Goal: Information Seeking & Learning: Learn about a topic

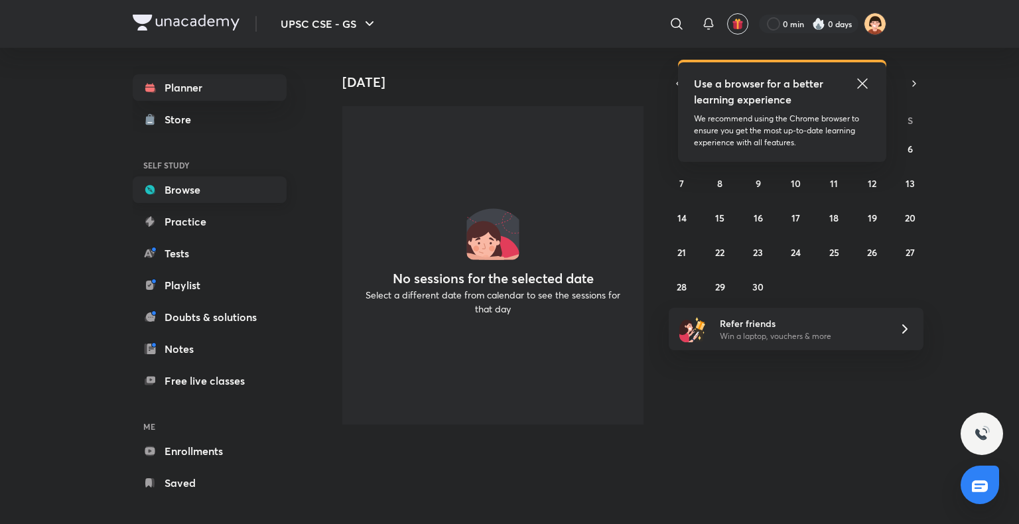
click at [188, 194] on link "Browse" at bounding box center [210, 190] width 154 height 27
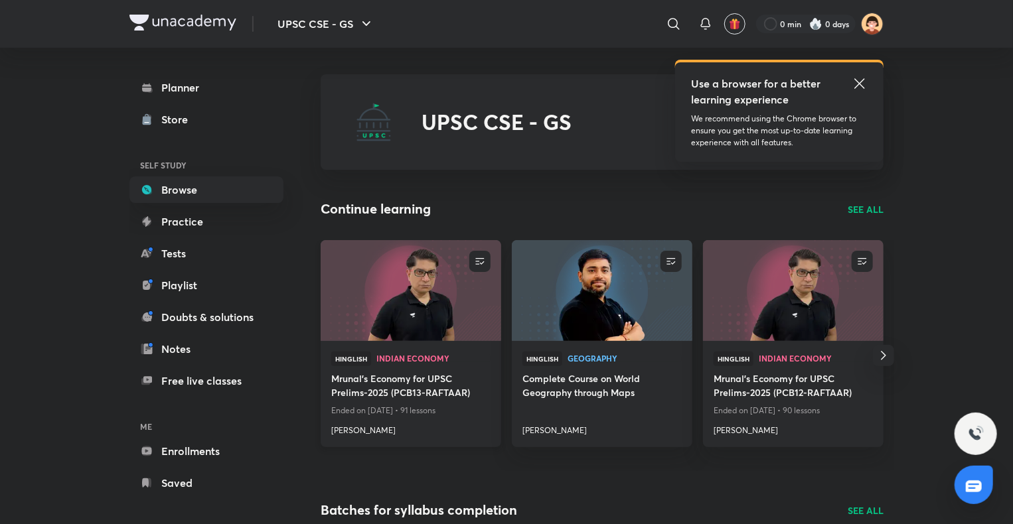
click at [383, 297] on img at bounding box center [411, 290] width 184 height 103
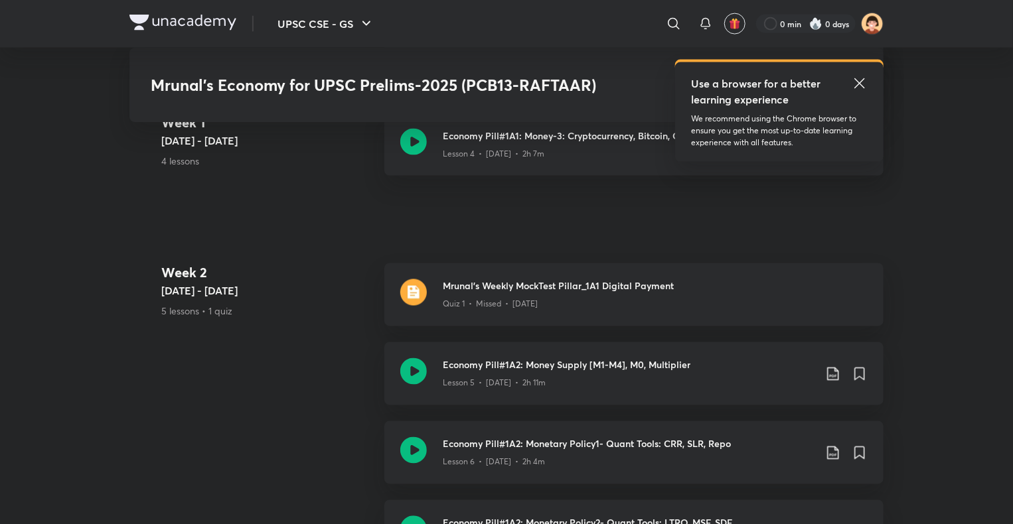
scroll to position [1067, 0]
click at [445, 291] on h3 "Mrunal's Weekly MockTest Pillar_1A1 Digital Payment" at bounding box center [655, 288] width 425 height 14
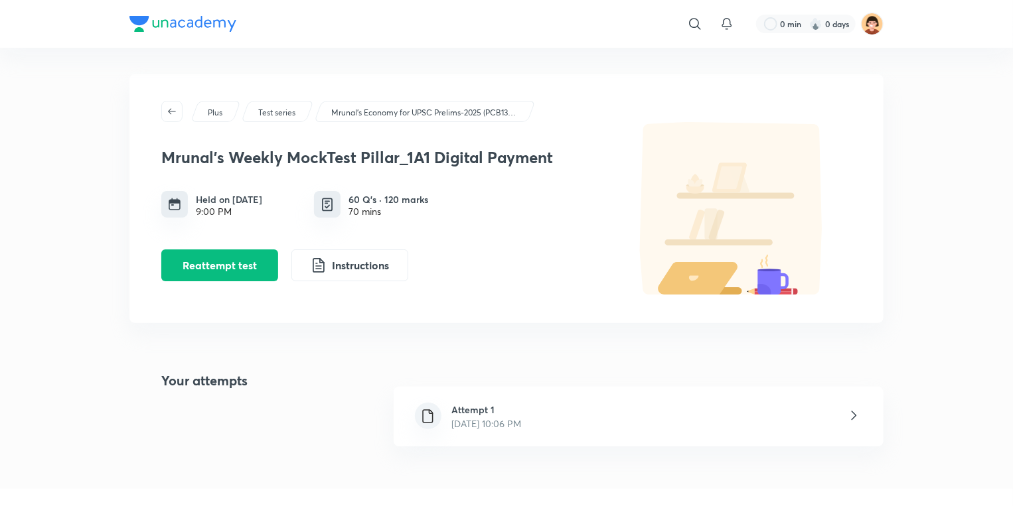
click at [680, 406] on div "Attempt 1 [DATE] 10:06 PM" at bounding box center [639, 417] width 490 height 60
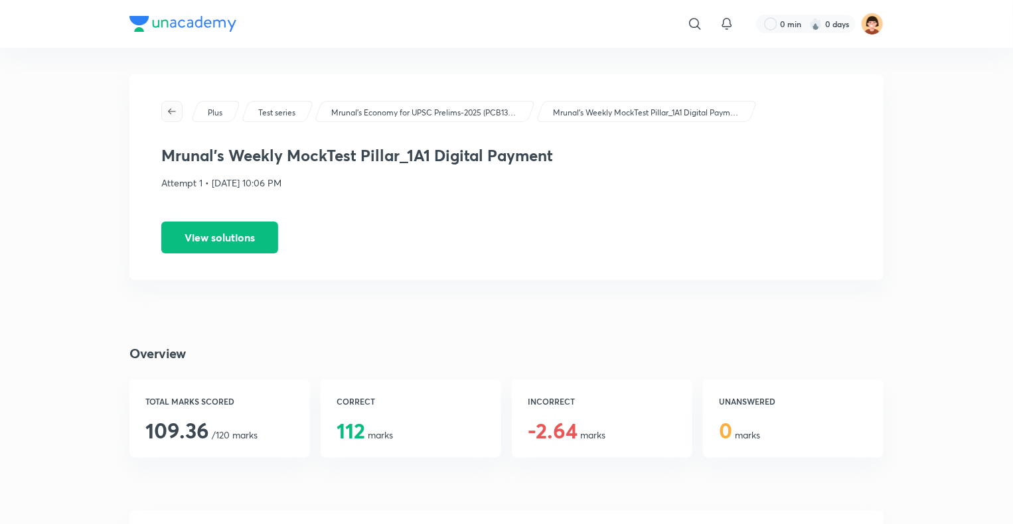
click at [169, 106] on icon "button" at bounding box center [172, 111] width 11 height 11
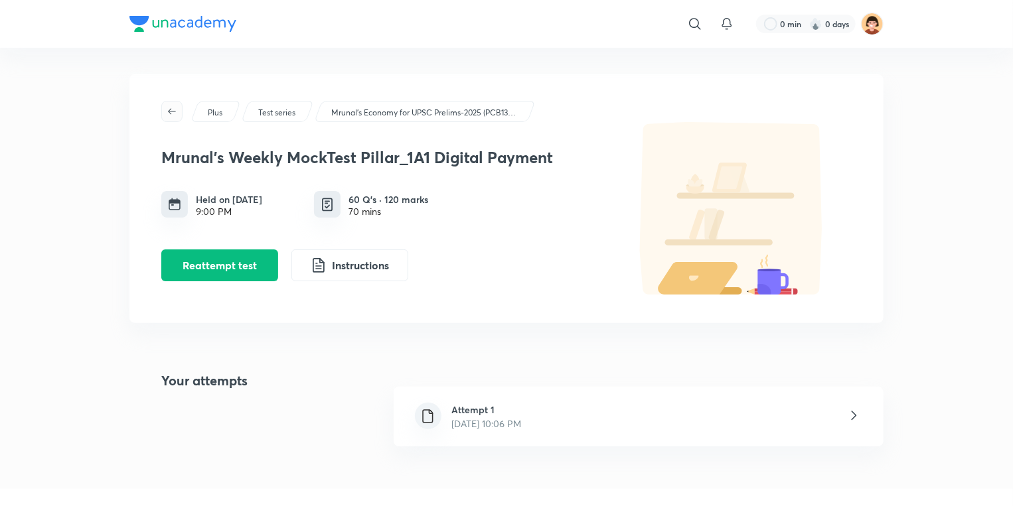
click at [173, 108] on icon "button" at bounding box center [172, 111] width 11 height 11
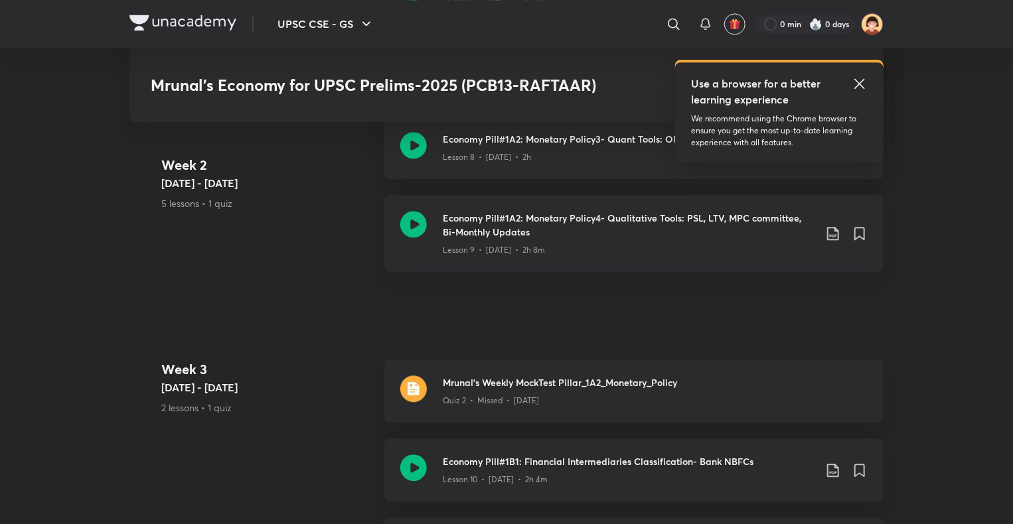
scroll to position [1561, 0]
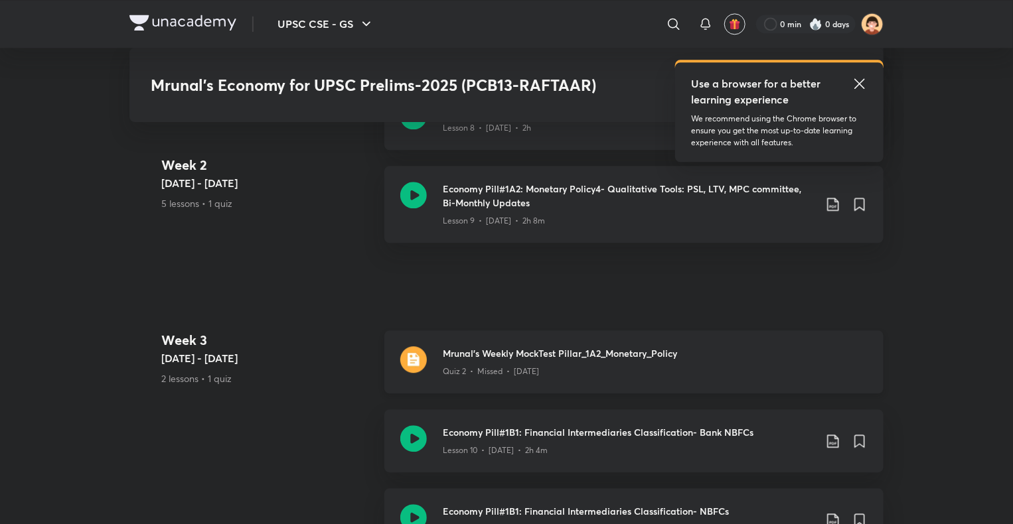
click at [416, 370] on img at bounding box center [413, 359] width 27 height 27
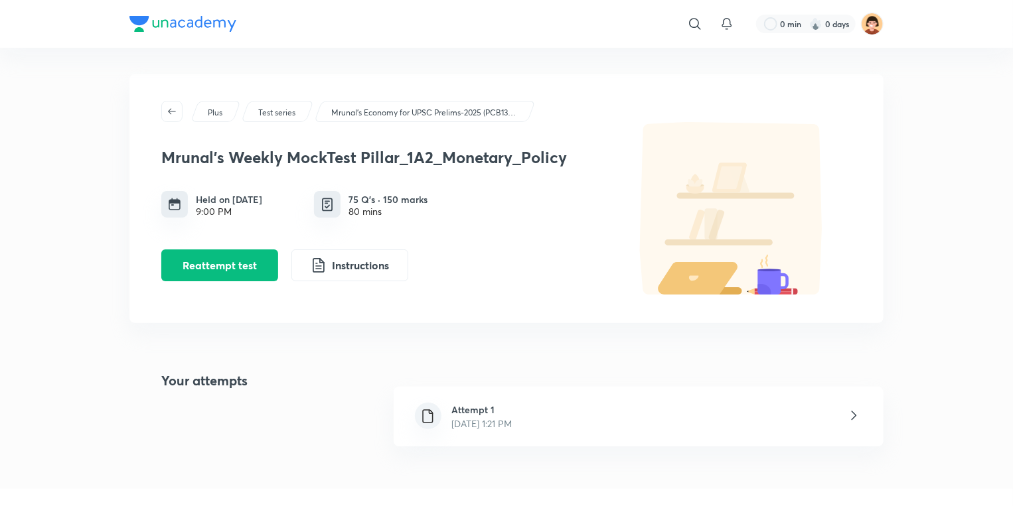
click at [461, 413] on h6 "Attempt 1" at bounding box center [482, 410] width 60 height 14
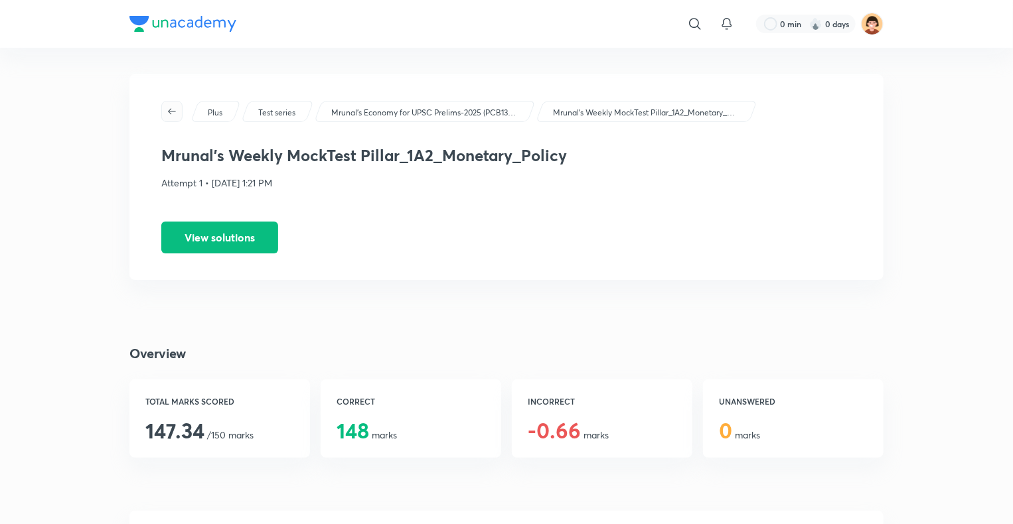
click at [167, 108] on icon "button" at bounding box center [172, 111] width 11 height 11
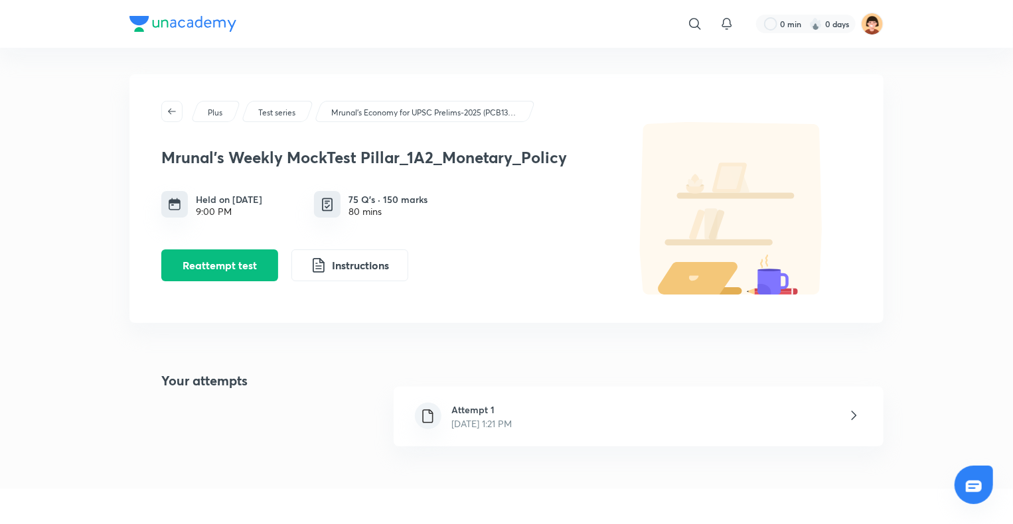
click at [167, 108] on icon "button" at bounding box center [172, 111] width 11 height 11
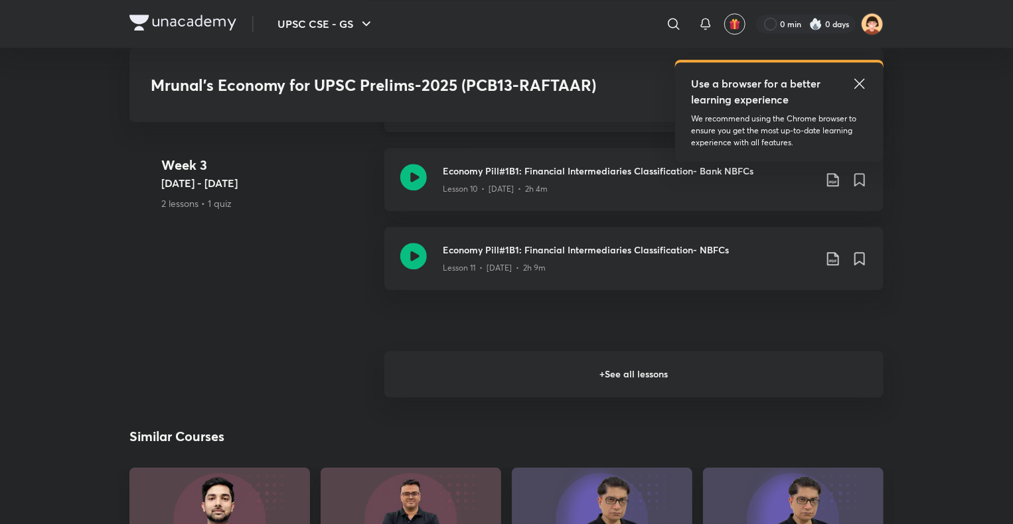
scroll to position [1821, 0]
click at [478, 366] on h6 "+ See all lessons" at bounding box center [633, 375] width 499 height 46
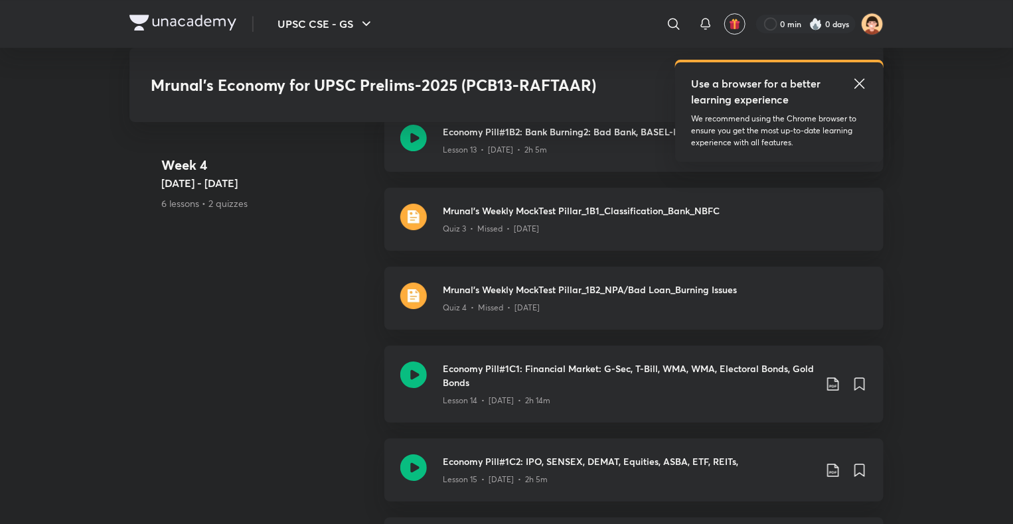
scroll to position [2169, 0]
click at [410, 309] on img at bounding box center [413, 297] width 27 height 27
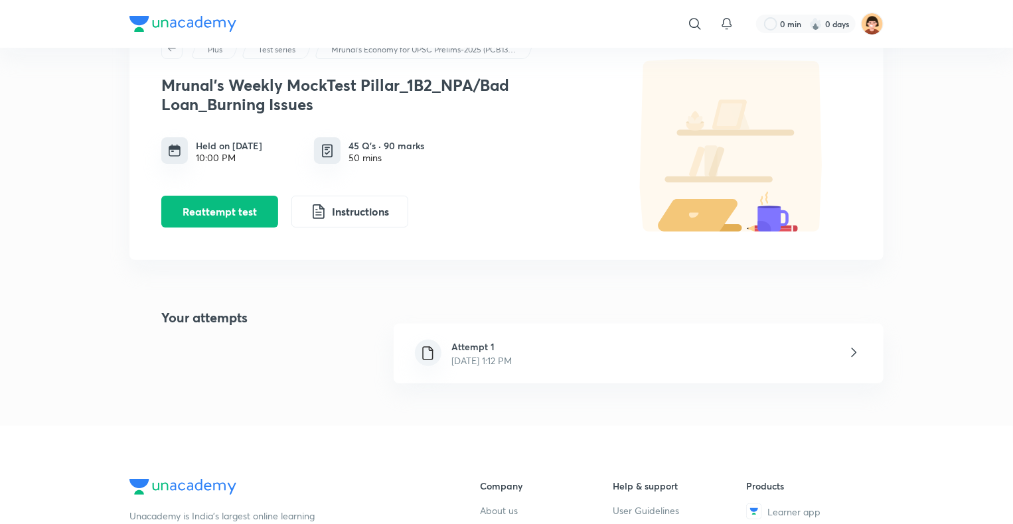
scroll to position [70, 0]
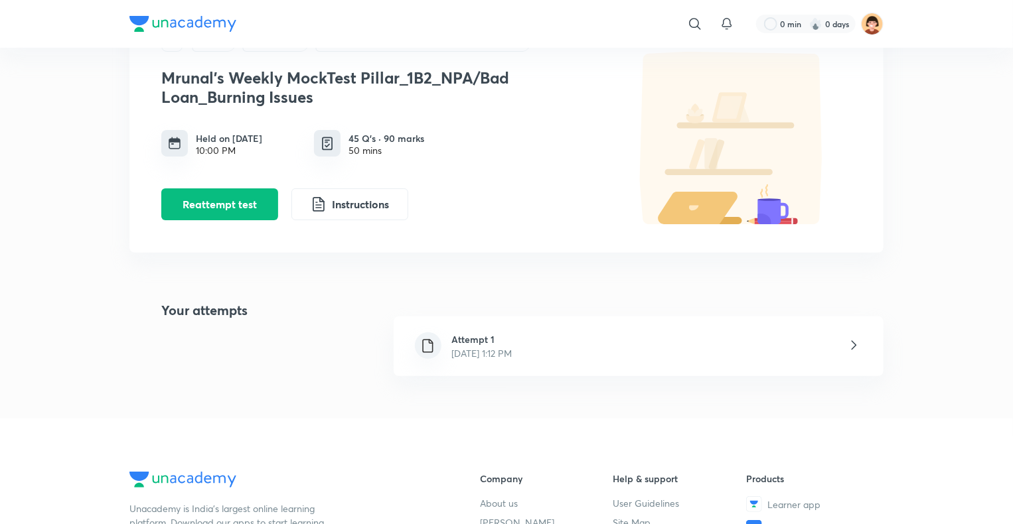
click at [512, 340] on h6 "Attempt 1" at bounding box center [482, 339] width 60 height 14
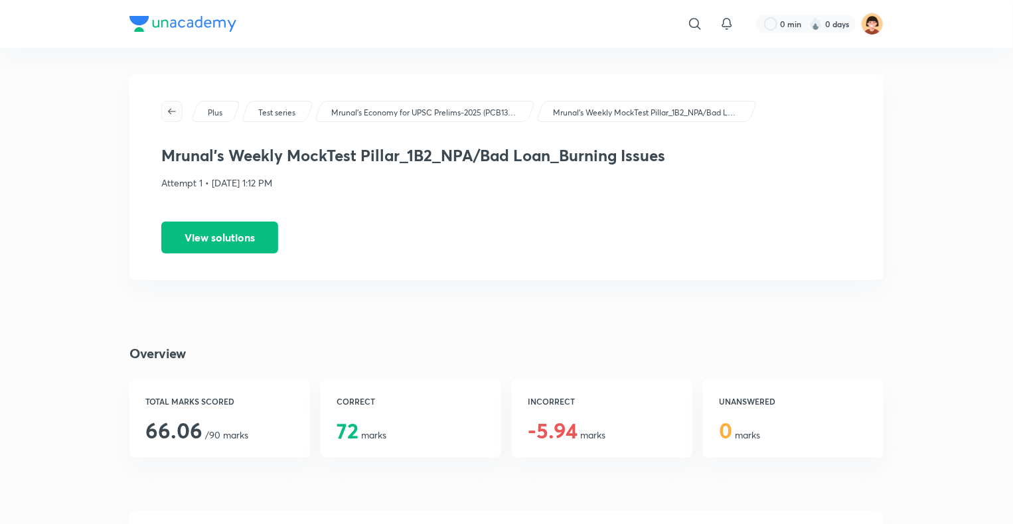
click at [170, 113] on icon "button" at bounding box center [172, 111] width 11 height 11
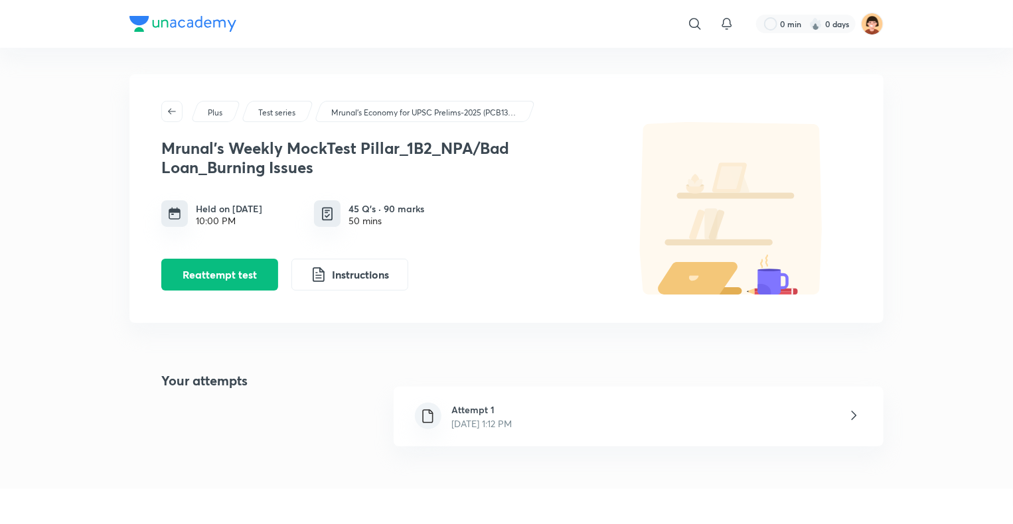
click at [170, 113] on icon "button" at bounding box center [172, 111] width 11 height 11
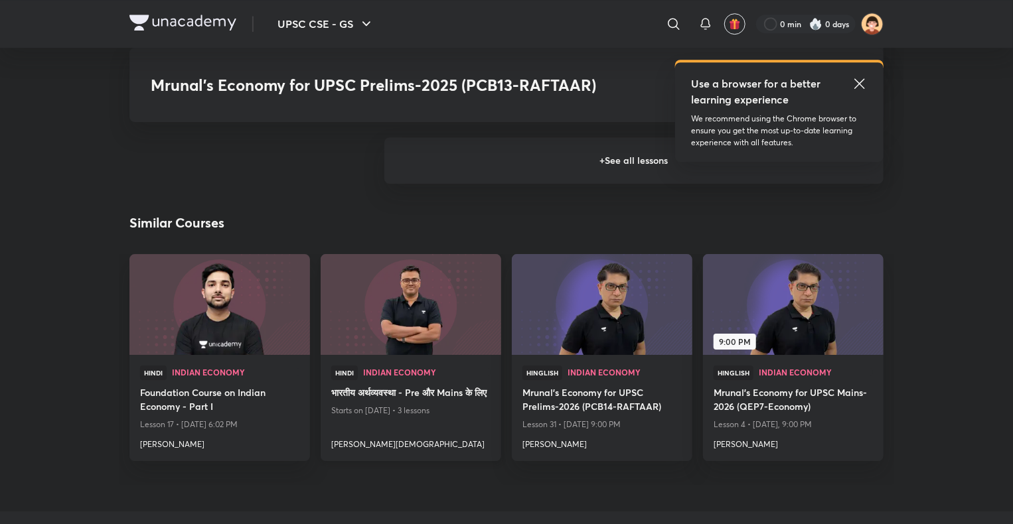
scroll to position [1972, 0]
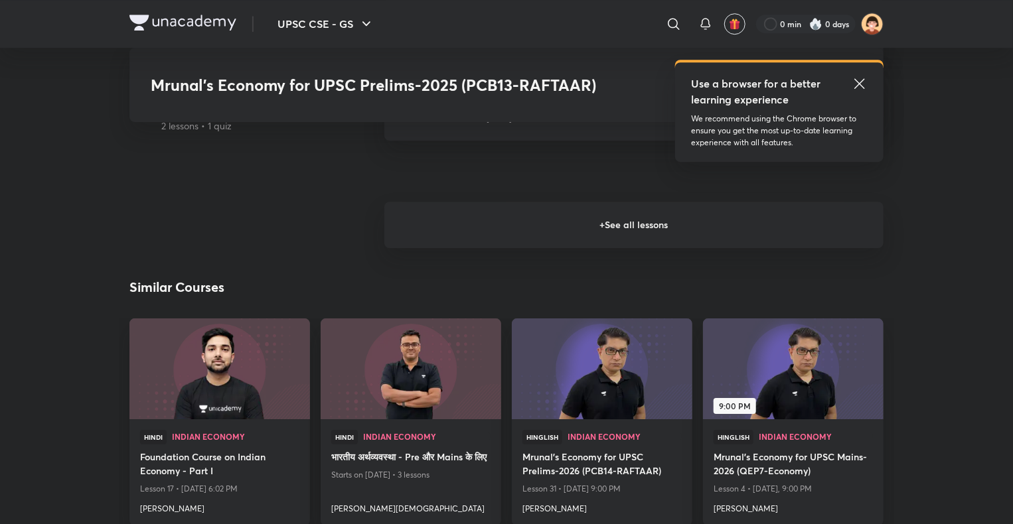
click at [571, 222] on h6 "+ See all lessons" at bounding box center [633, 225] width 499 height 46
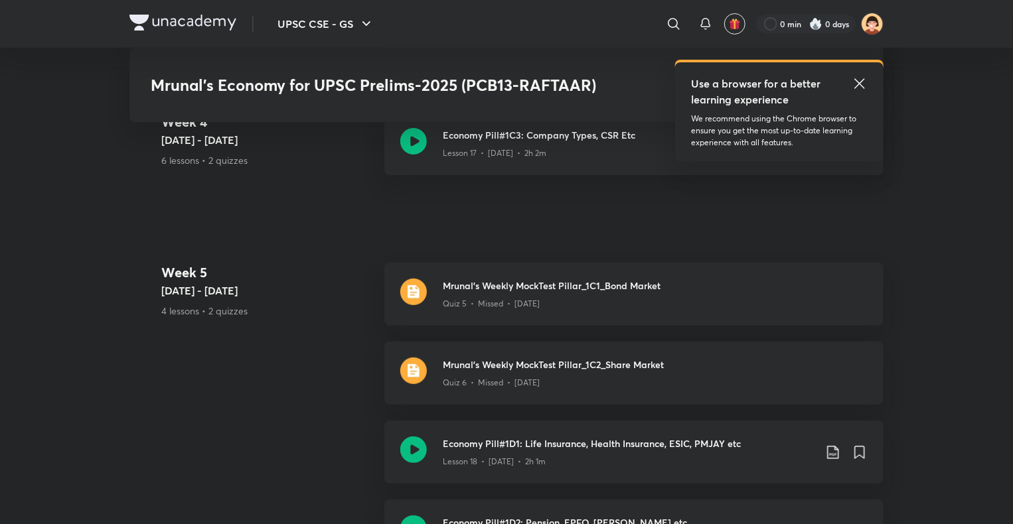
scroll to position [2655, 0]
click at [518, 288] on h3 "Mrunal's Weekly MockTest Pillar_1C1_Bond Market" at bounding box center [655, 286] width 425 height 14
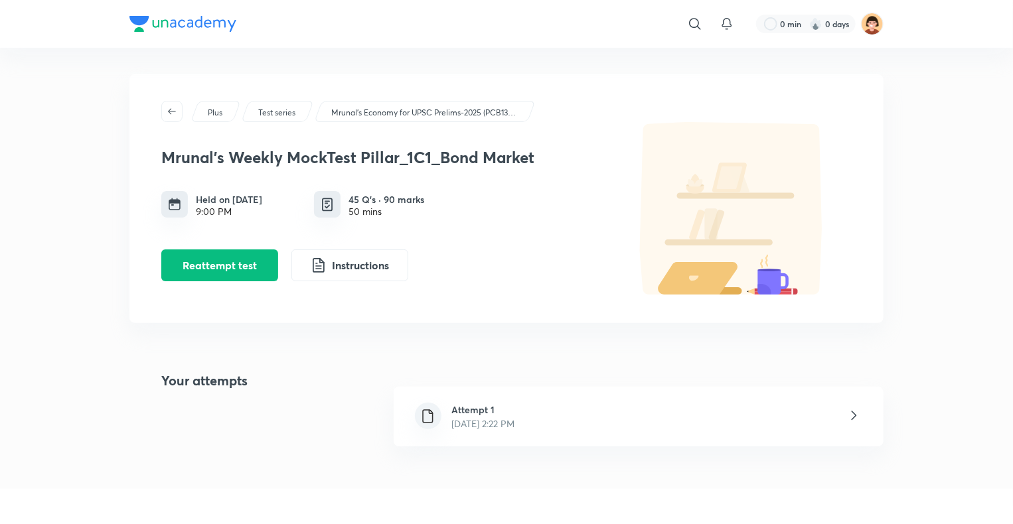
scroll to position [89, 0]
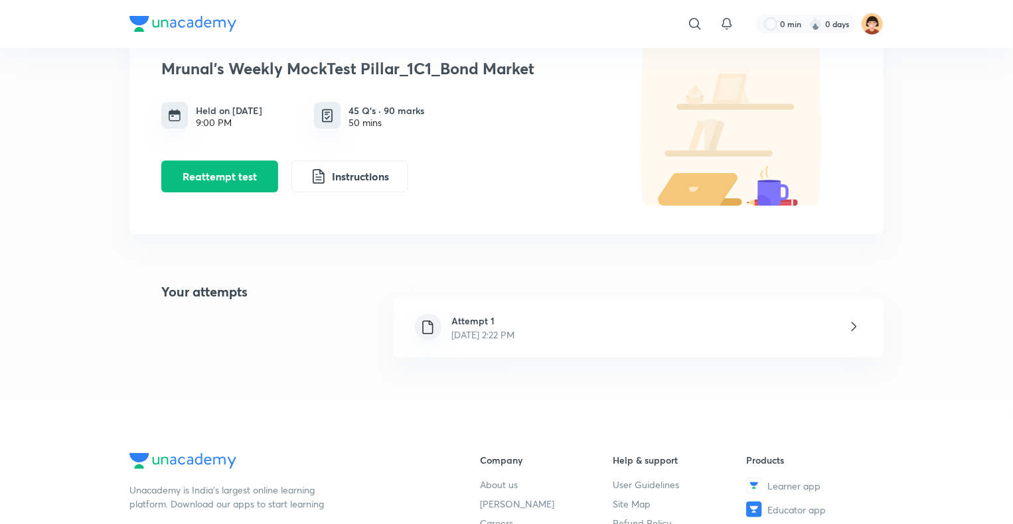
click at [515, 331] on p "[DATE] 2:22 PM" at bounding box center [483, 335] width 63 height 14
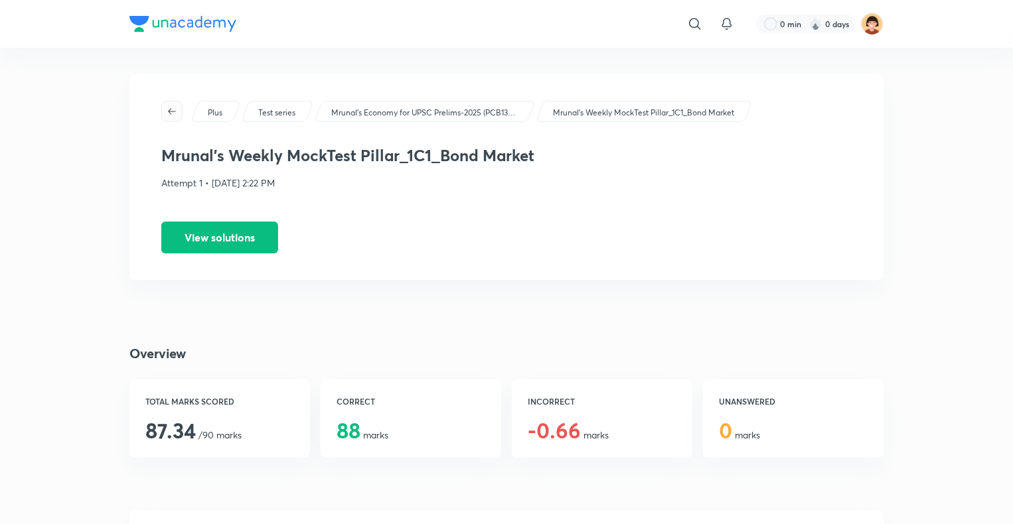
click at [178, 113] on span "button" at bounding box center [172, 111] width 20 height 11
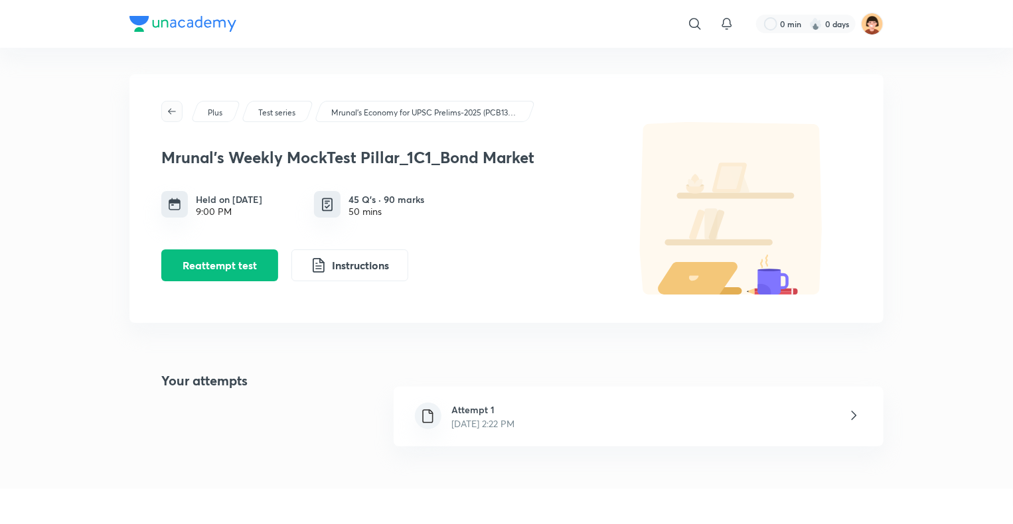
click at [173, 110] on icon "button" at bounding box center [172, 111] width 11 height 11
